Goal: Information Seeking & Learning: Find contact information

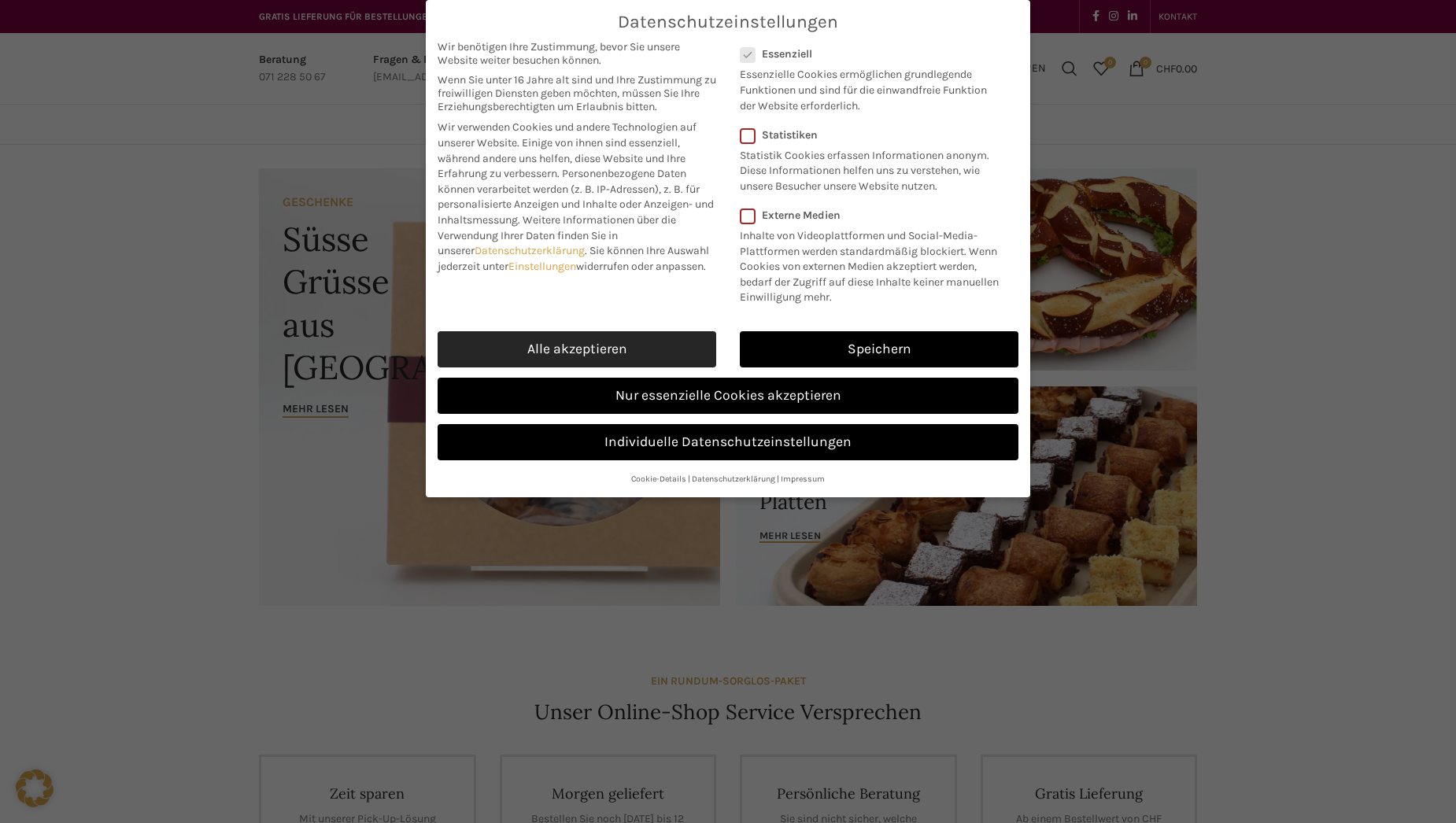
click at [572, 349] on link "Alle akzeptieren" at bounding box center [577, 349] width 278 height 36
checkbox input "true"
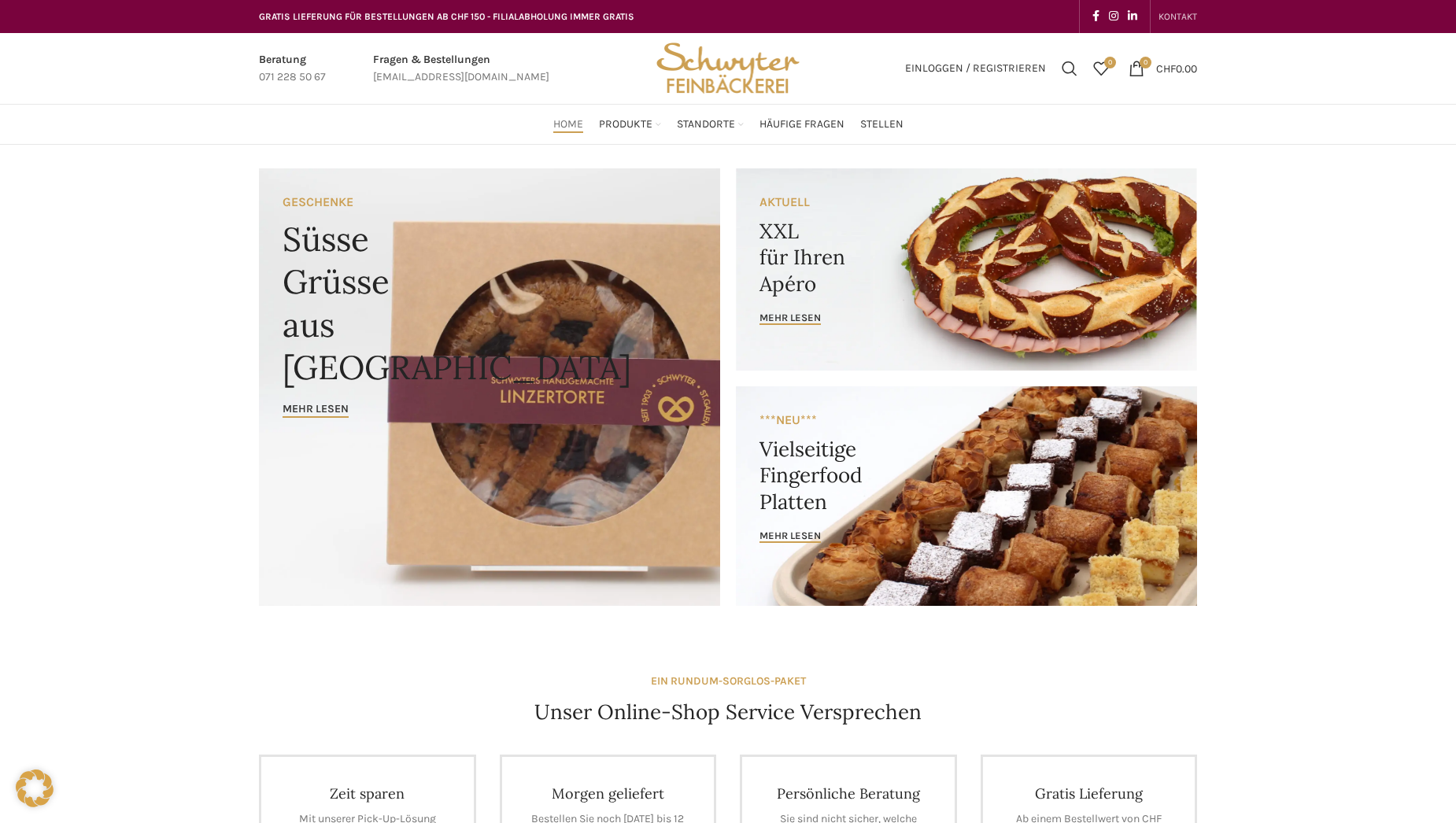
click at [1176, 12] on span "KONTAKT" at bounding box center [1178, 15] width 39 height 11
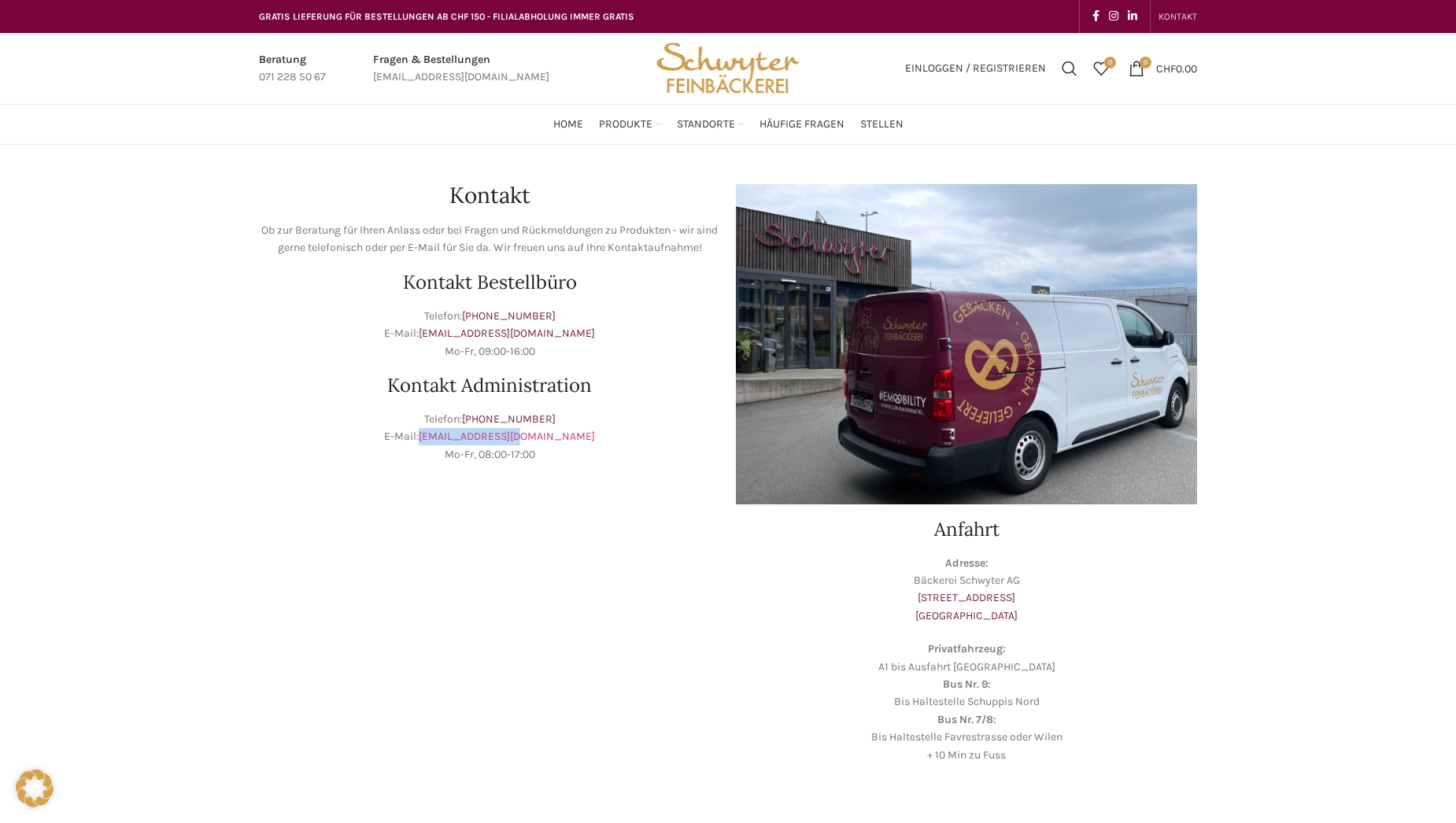
drag, startPoint x: 562, startPoint y: 435, endPoint x: 459, endPoint y: 435, distance: 103.0
click at [459, 435] on p "Telefon: +41 71 228 50 60 E-Mail: info@schwyter.com Mo-Fr, 08:00-17:00" at bounding box center [489, 437] width 461 height 53
copy link "info@schwyter.com"
